Goal: Information Seeking & Learning: Compare options

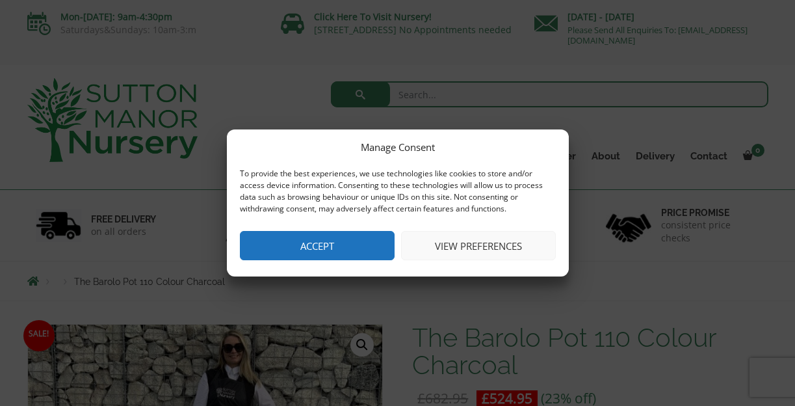
click at [346, 241] on button "Accept" at bounding box center [317, 245] width 155 height 29
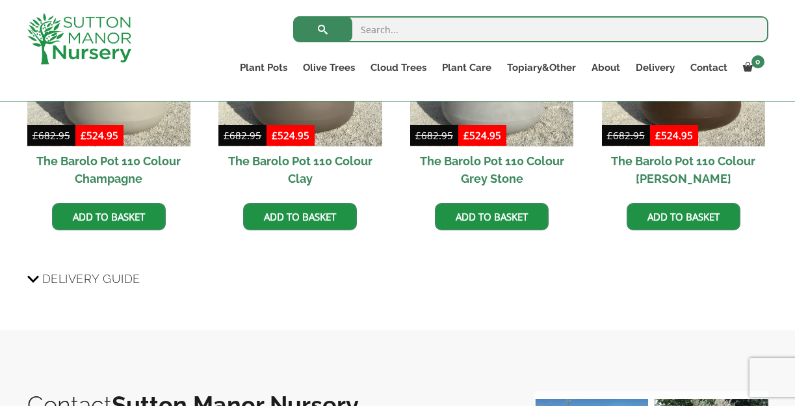
scroll to position [1221, 0]
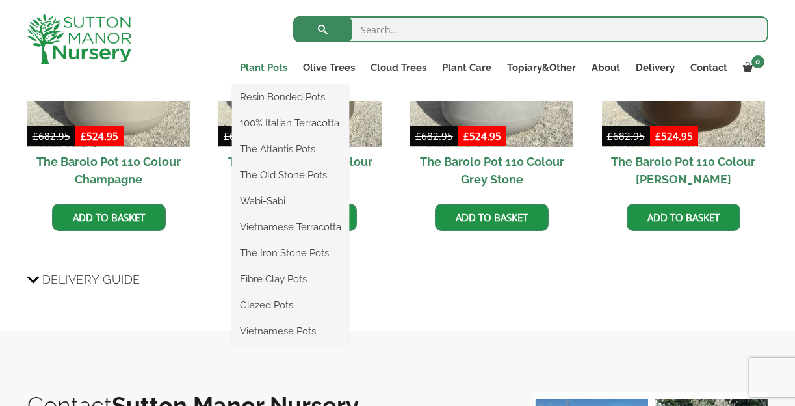
click at [254, 64] on link "Plant Pots" at bounding box center [263, 68] width 63 height 18
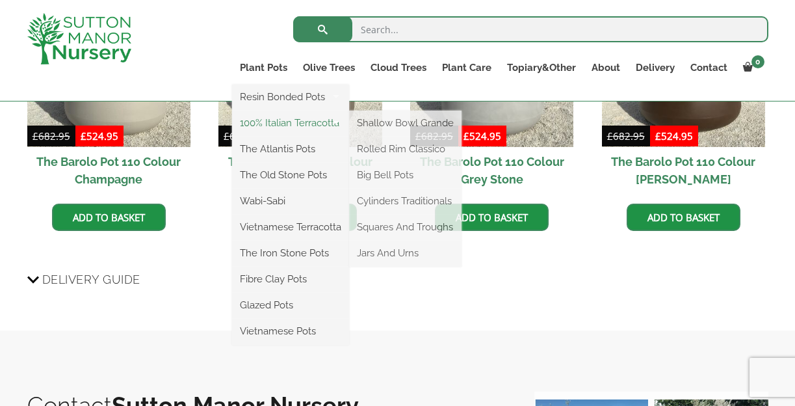
click at [269, 124] on link "100% Italian Terracotta" at bounding box center [290, 123] width 117 height 20
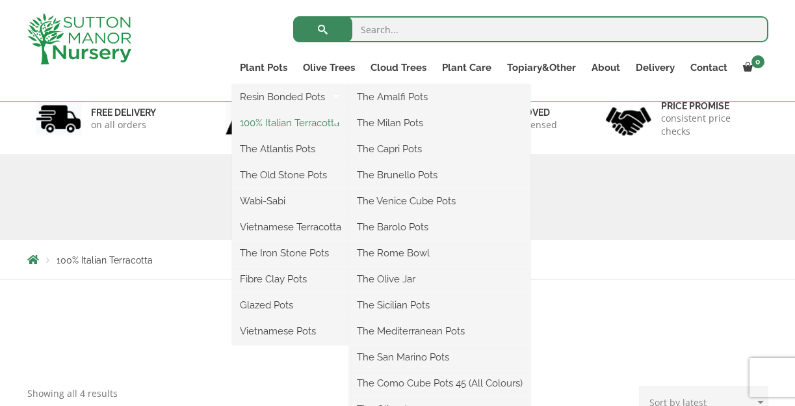
scroll to position [83, 0]
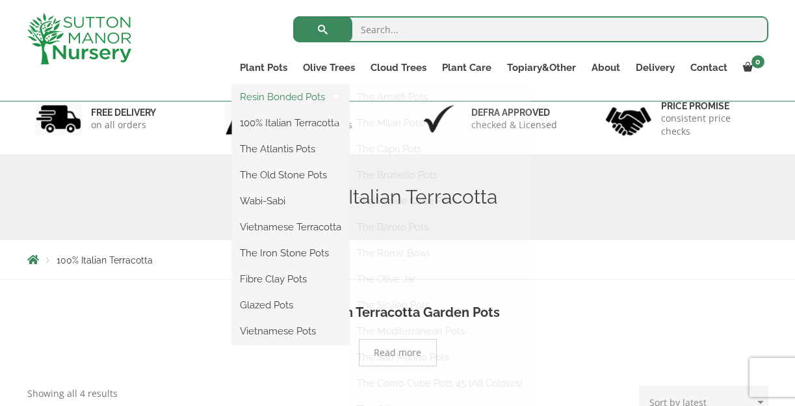
click at [287, 101] on link "Resin Bonded Pots" at bounding box center [290, 97] width 117 height 20
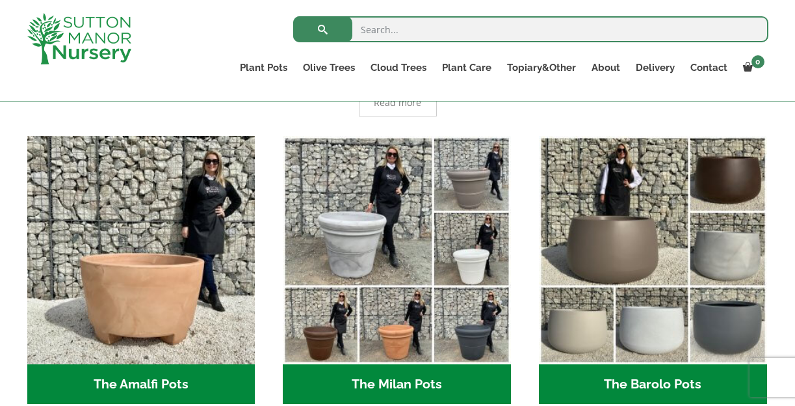
scroll to position [362, 0]
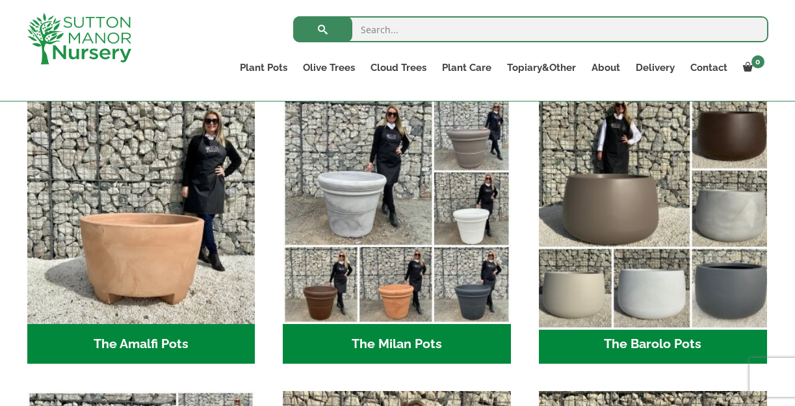
click at [569, 300] on img "Visit product category The Barolo Pots" at bounding box center [652, 209] width 239 height 239
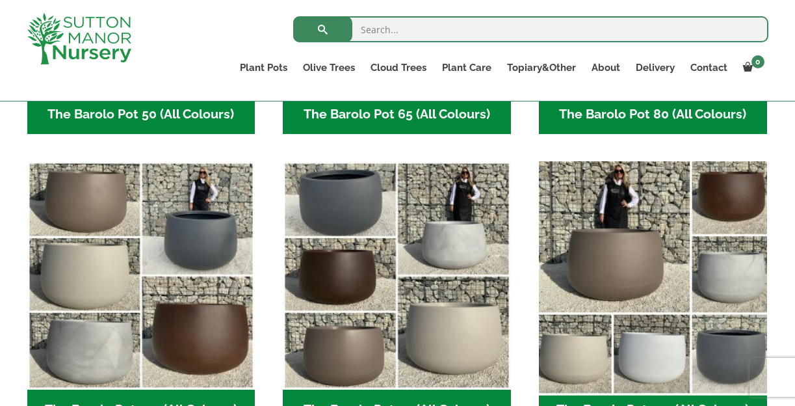
scroll to position [577, 0]
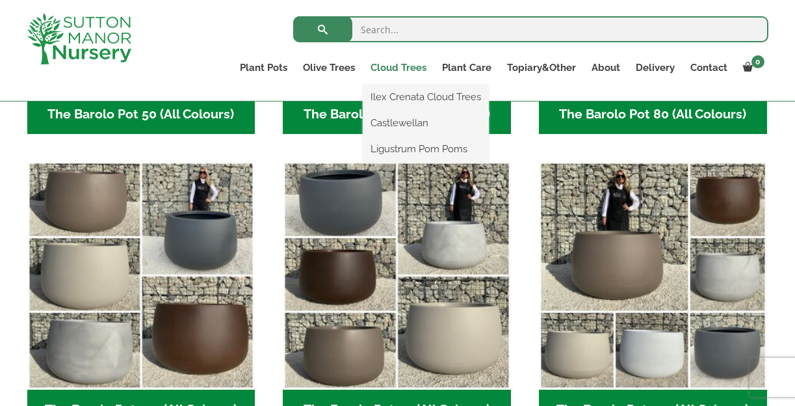
click at [401, 64] on link "Cloud Trees" at bounding box center [399, 68] width 72 height 18
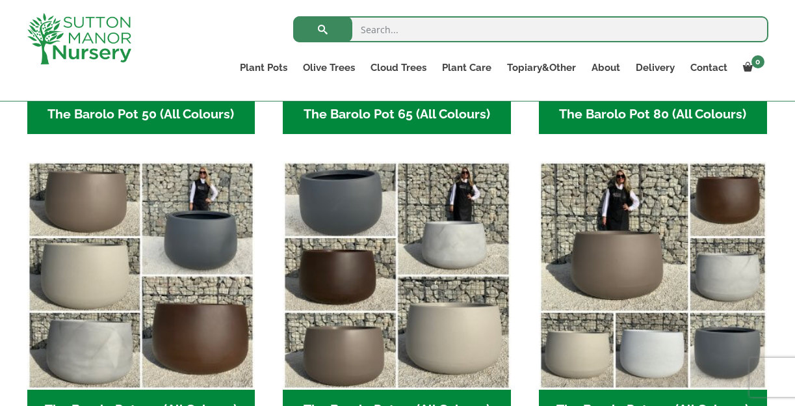
click at [86, 47] on img at bounding box center [79, 38] width 104 height 51
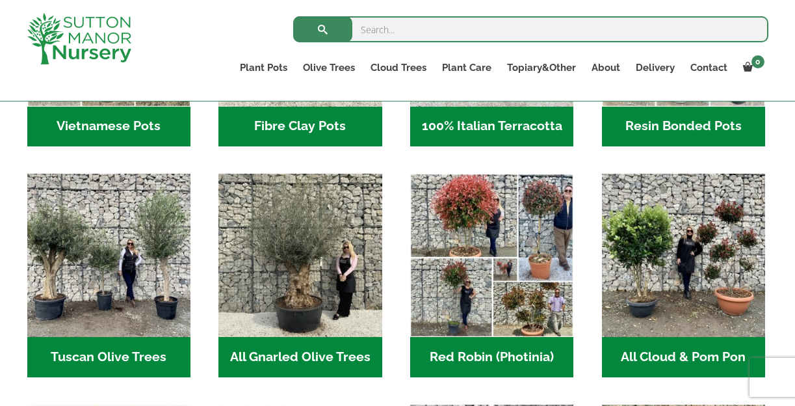
scroll to position [593, 0]
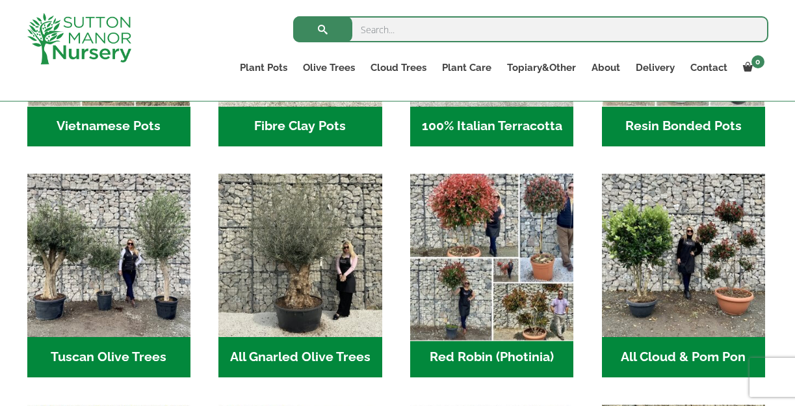
click at [451, 335] on img "Visit product category Red Robin (Photinia)" at bounding box center [492, 256] width 172 height 172
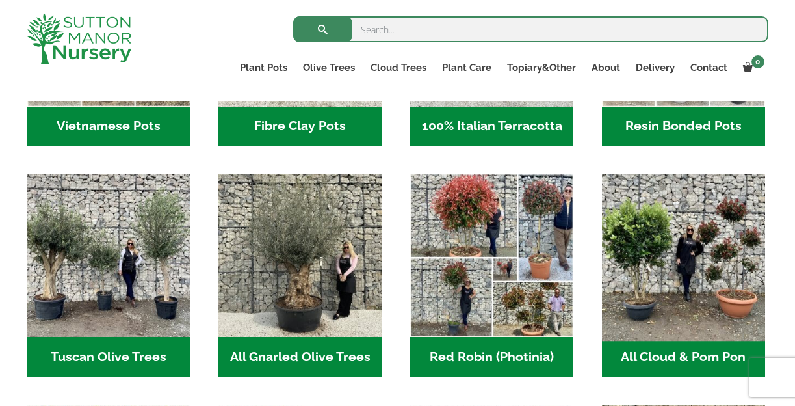
click at [710, 257] on img "Visit product category All Cloud & Pom Pon" at bounding box center [683, 256] width 172 height 172
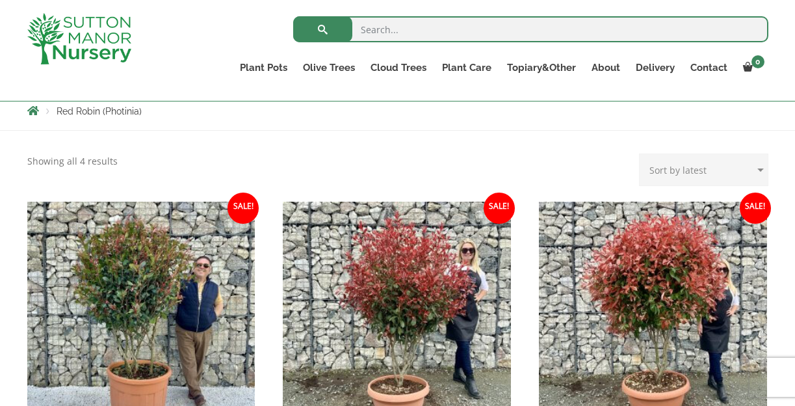
scroll to position [155, 0]
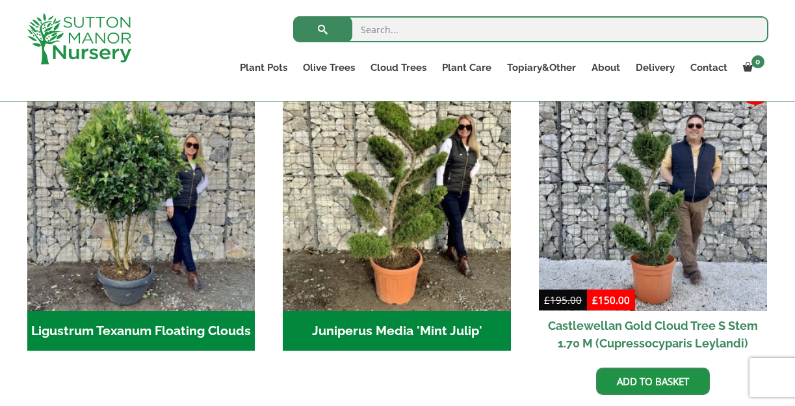
scroll to position [345, 0]
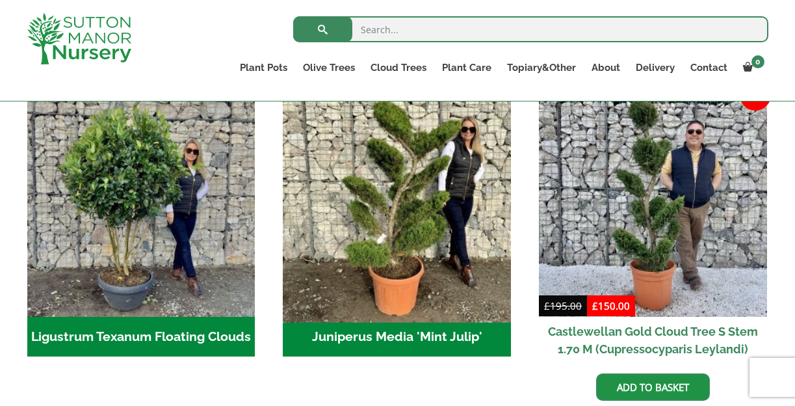
click at [448, 216] on img "Visit product category Juniperus Media 'Mint Julip'" at bounding box center [397, 202] width 239 height 239
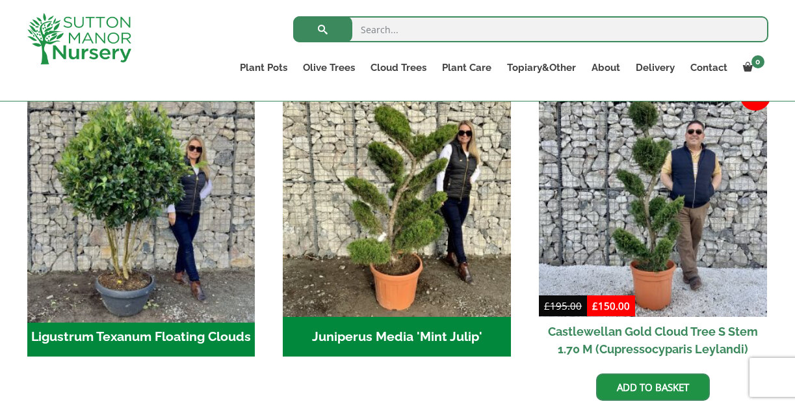
click at [149, 147] on img "Visit product category Ligustrum Texanum Floating Clouds" at bounding box center [140, 202] width 239 height 239
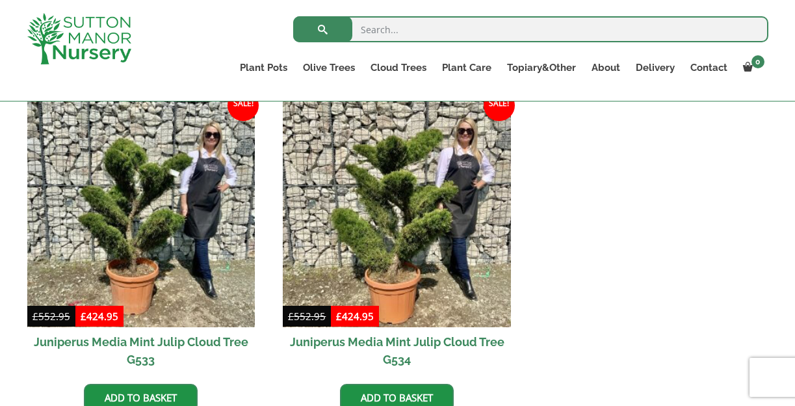
scroll to position [343, 0]
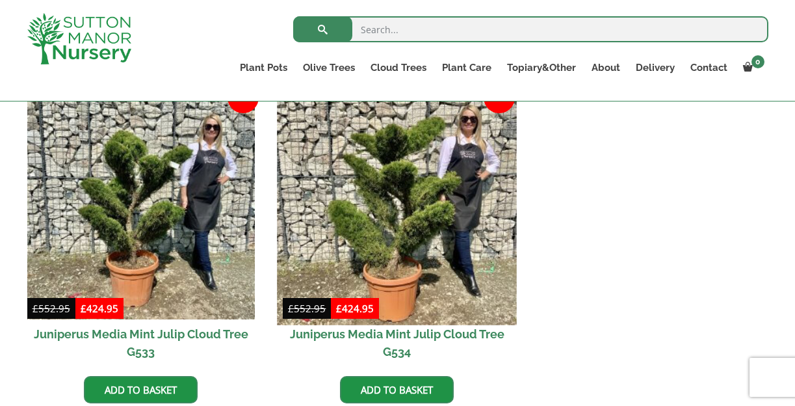
click at [402, 276] on img at bounding box center [397, 204] width 239 height 239
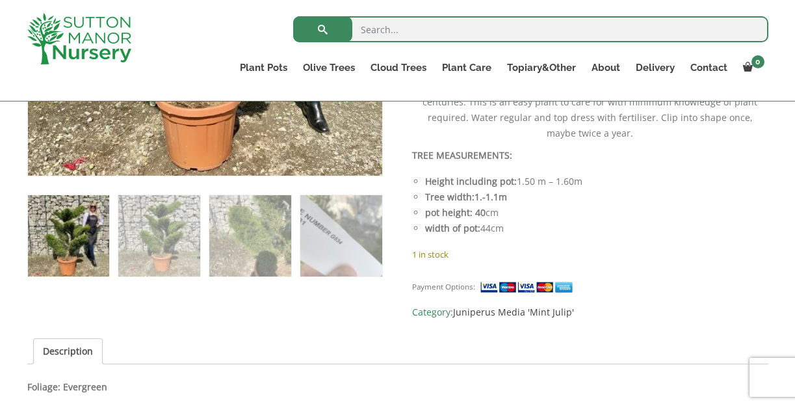
scroll to position [688, 0]
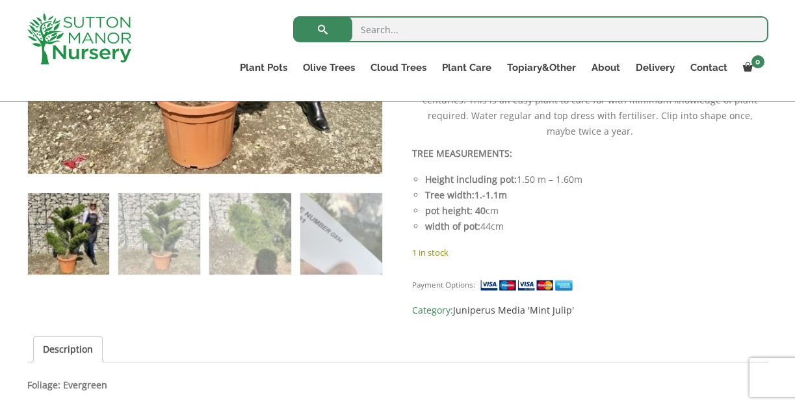
click at [77, 237] on img at bounding box center [68, 233] width 81 height 81
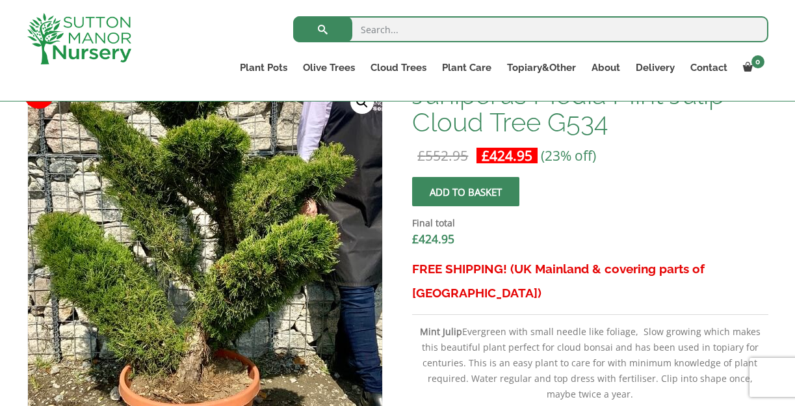
scroll to position [408, 0]
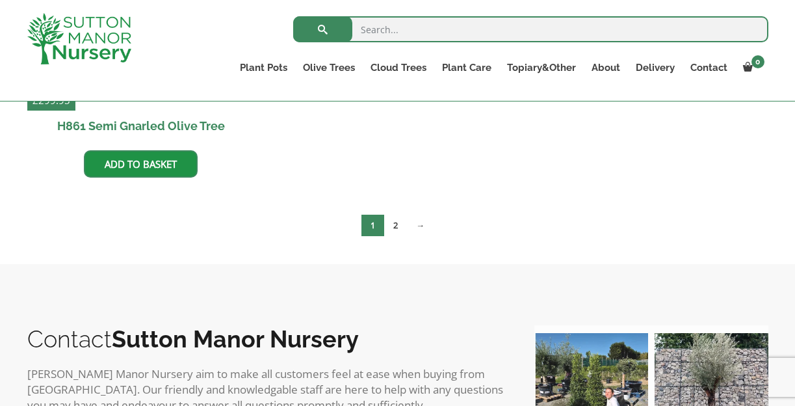
scroll to position [874, 0]
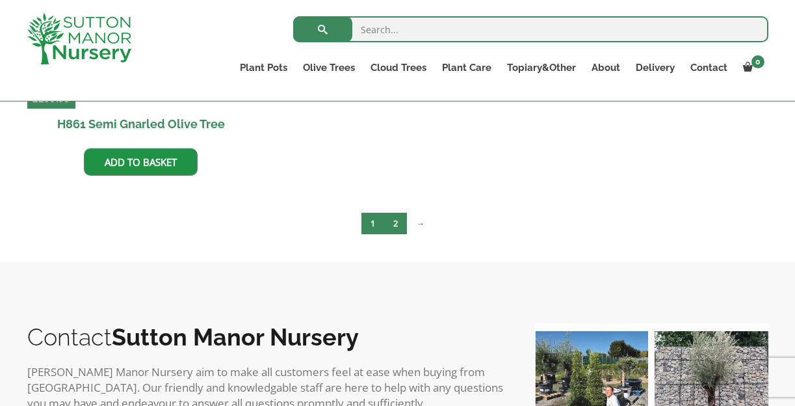
click at [396, 217] on link "2" at bounding box center [395, 223] width 23 height 21
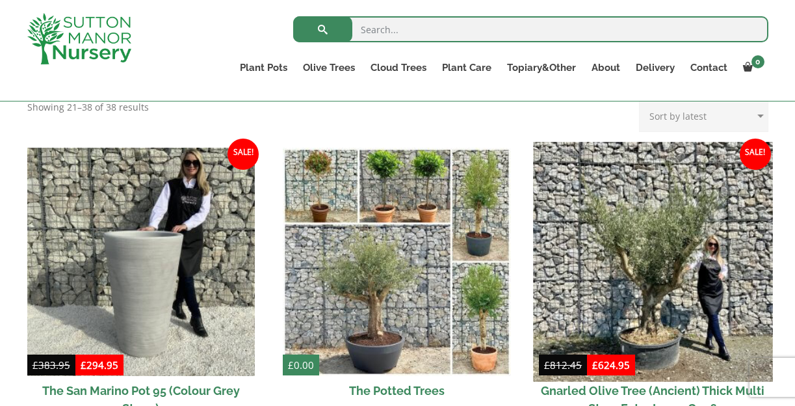
scroll to position [290, 0]
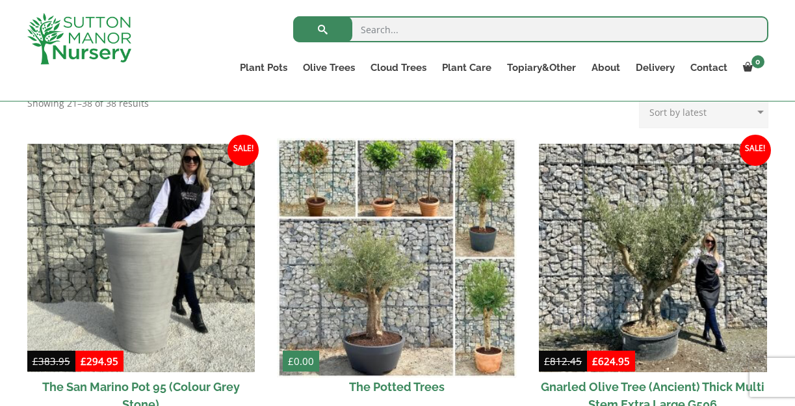
click at [450, 235] on img at bounding box center [397, 257] width 239 height 239
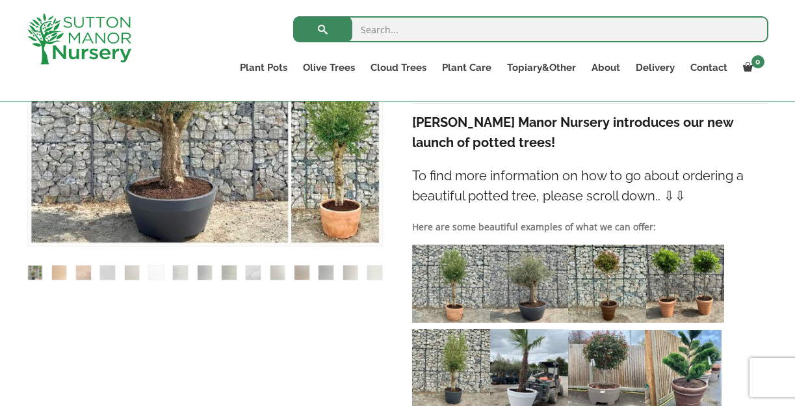
scroll to position [619, 0]
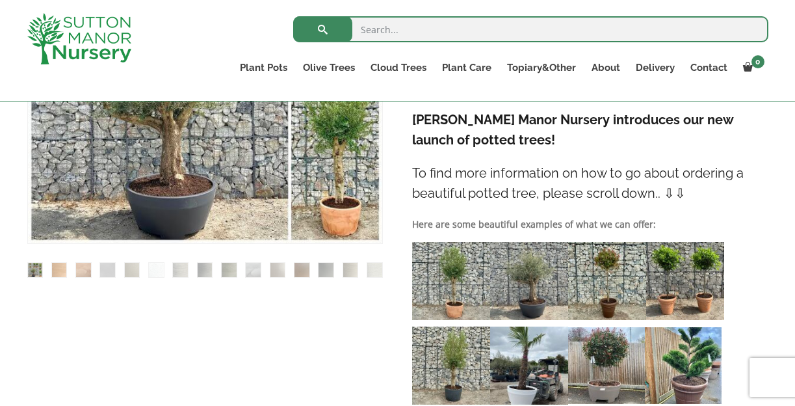
click at [450, 242] on img at bounding box center [451, 281] width 78 height 78
click at [612, 335] on img at bounding box center [606, 365] width 77 height 77
click at [618, 346] on img at bounding box center [606, 365] width 77 height 77
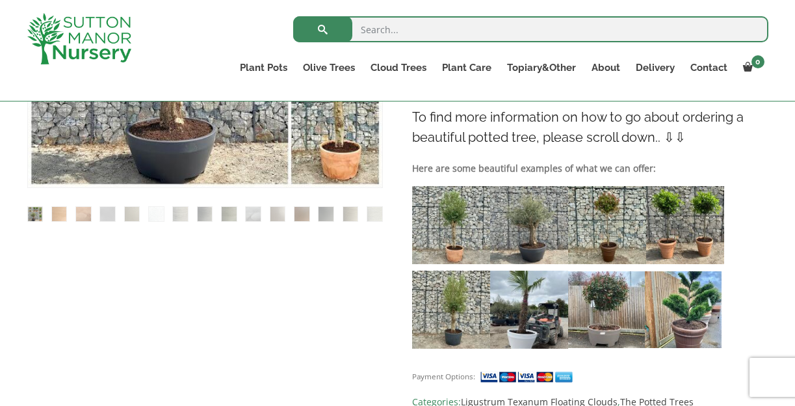
scroll to position [676, 0]
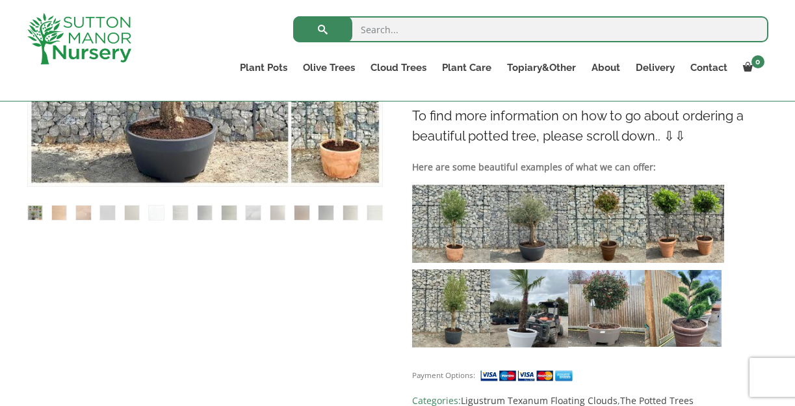
click at [598, 278] on img at bounding box center [606, 308] width 77 height 77
